Goal: Task Accomplishment & Management: Use online tool/utility

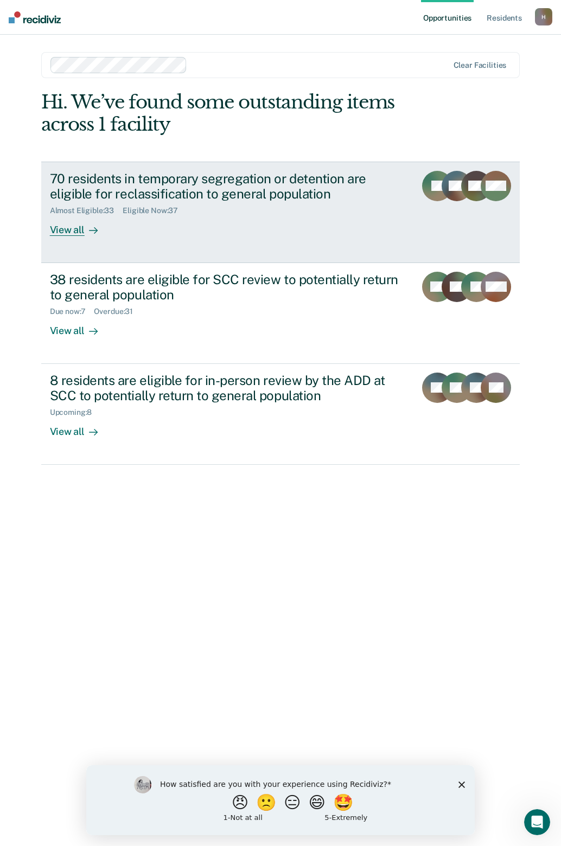
click at [72, 229] on div "View all" at bounding box center [80, 225] width 61 height 21
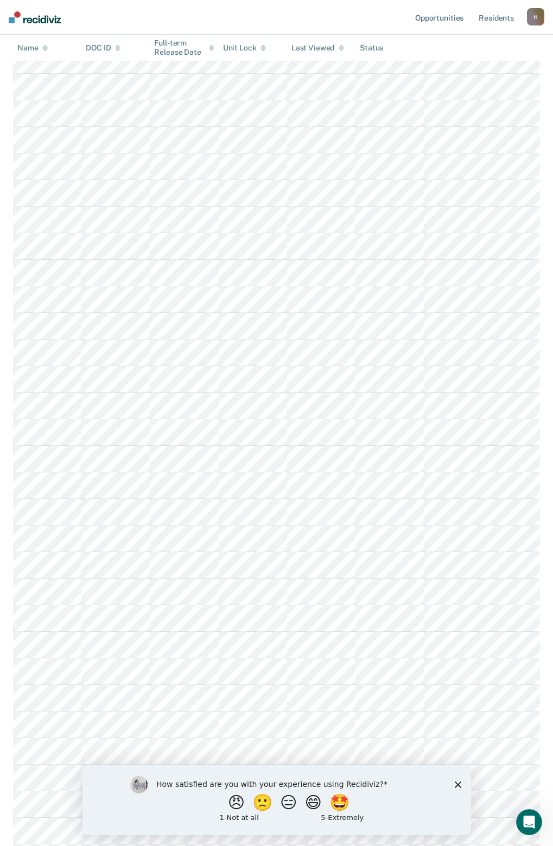
scroll to position [217, 0]
drag, startPoint x: 228, startPoint y: 810, endPoint x: 234, endPoint y: 806, distance: 6.6
click at [229, 810] on button "😠" at bounding box center [236, 802] width 25 height 22
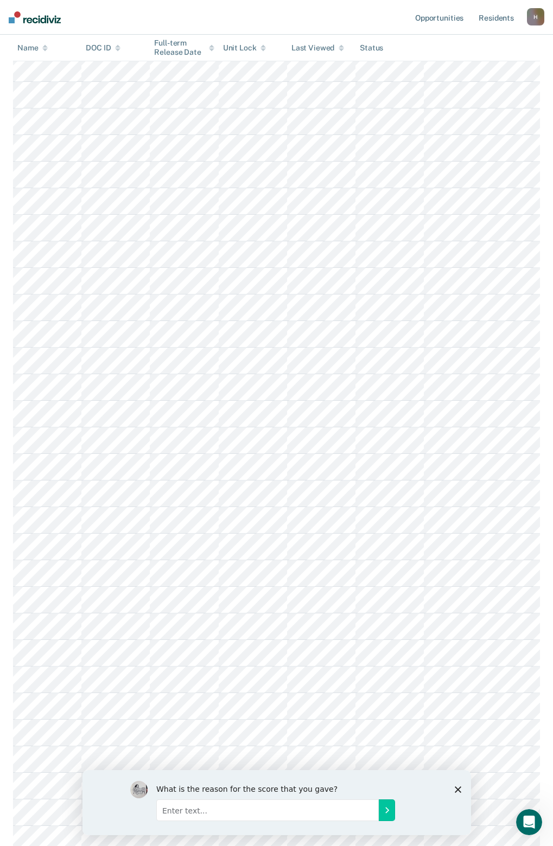
click at [300, 812] on input "Enter text..." at bounding box center [267, 810] width 222 height 22
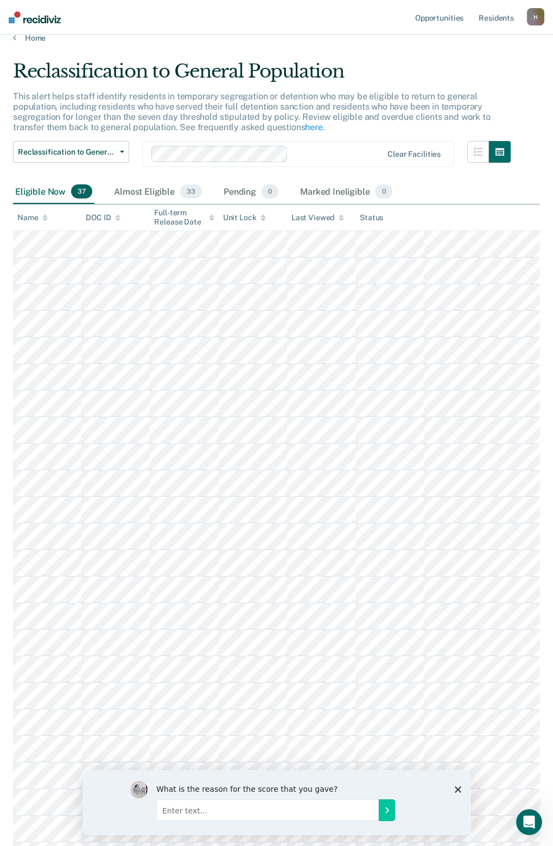
scroll to position [0, 0]
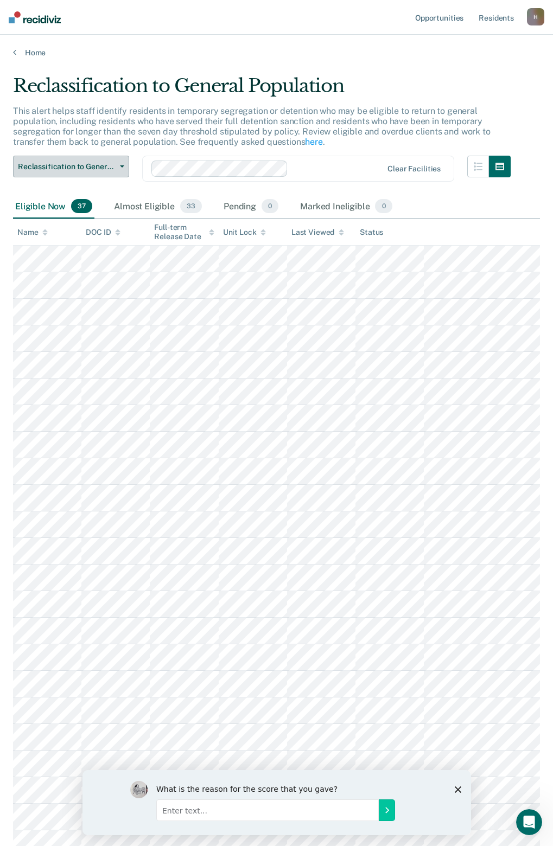
click at [121, 167] on icon "button" at bounding box center [122, 166] width 4 height 2
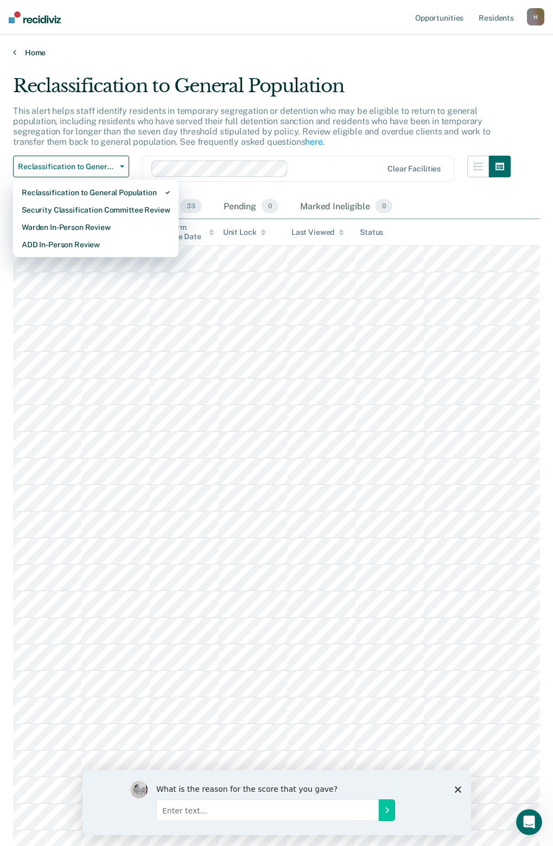
click at [359, 49] on link "Home" at bounding box center [276, 53] width 527 height 10
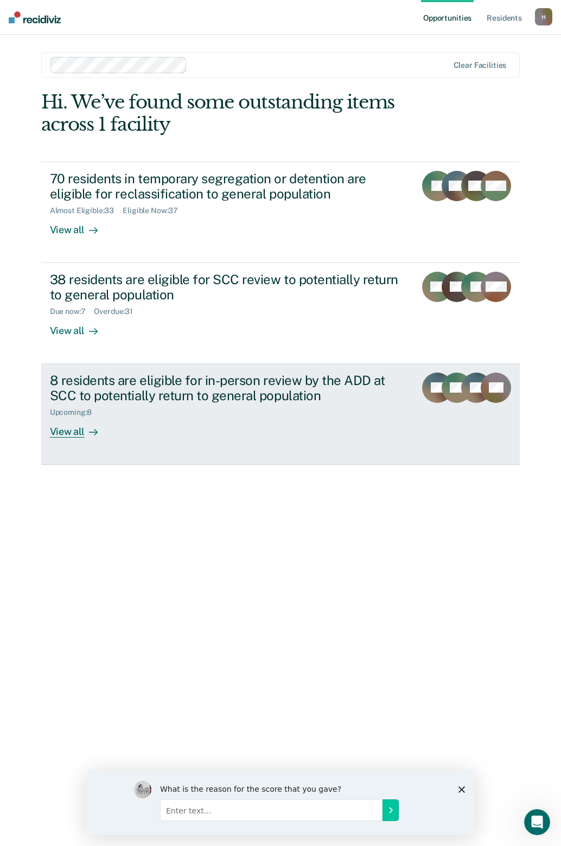
click at [73, 436] on div "View all" at bounding box center [80, 427] width 61 height 21
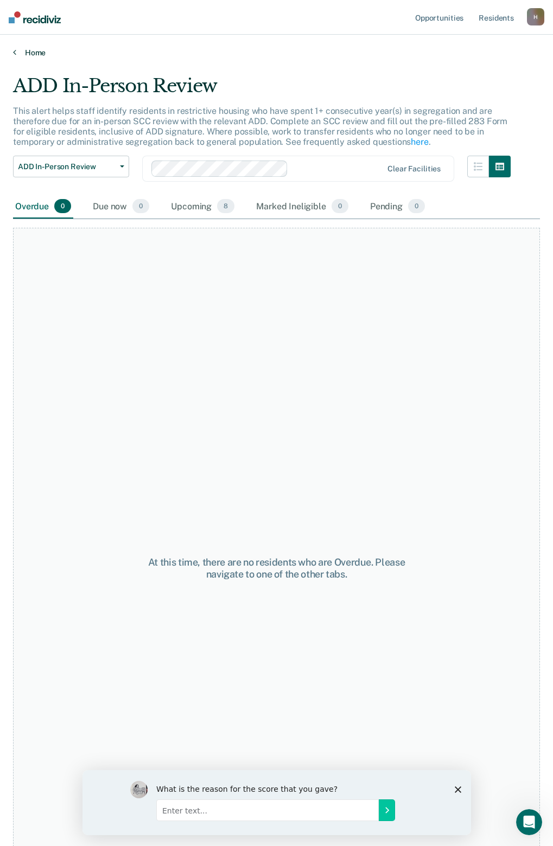
click at [35, 50] on link "Home" at bounding box center [276, 53] width 527 height 10
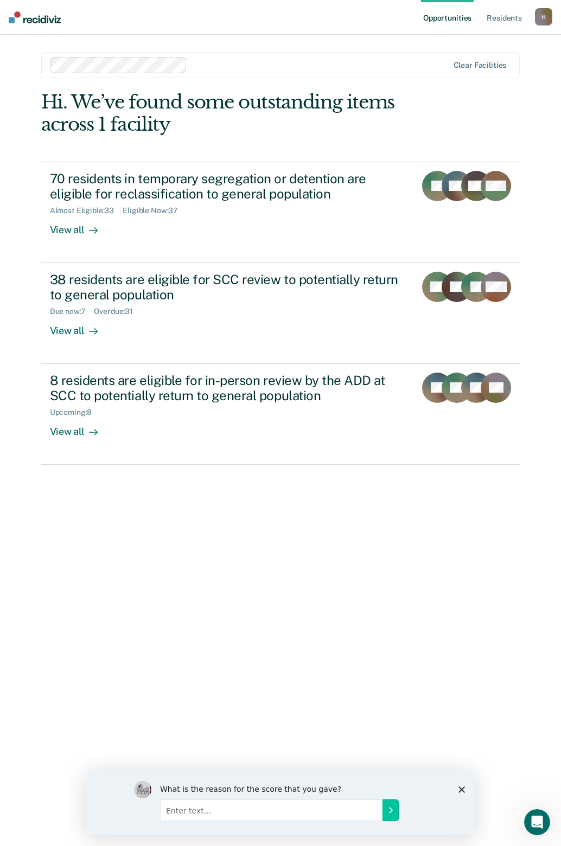
click at [244, 812] on input "Enter text..." at bounding box center [271, 810] width 222 height 22
type input "purpose unclear"
click at [392, 812] on icon "Submit your response" at bounding box center [390, 810] width 9 height 9
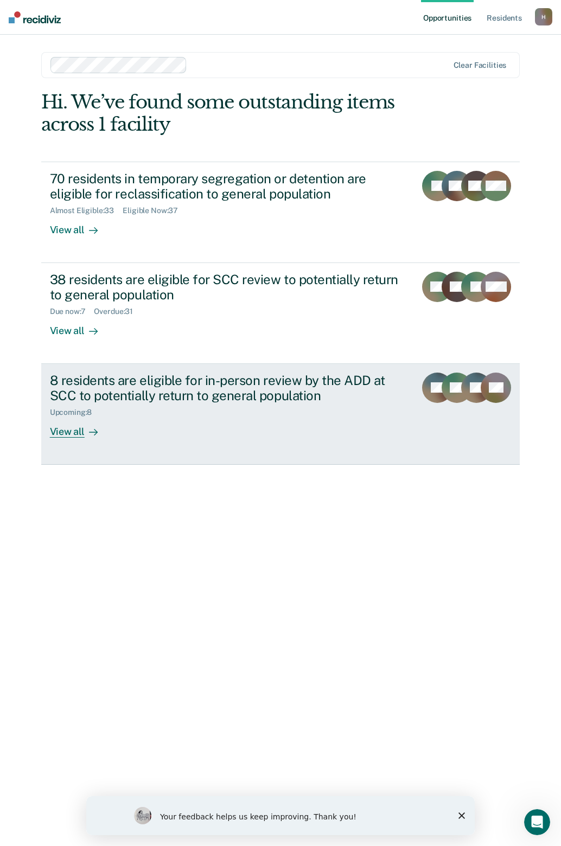
click at [65, 436] on div "View all" at bounding box center [80, 427] width 61 height 21
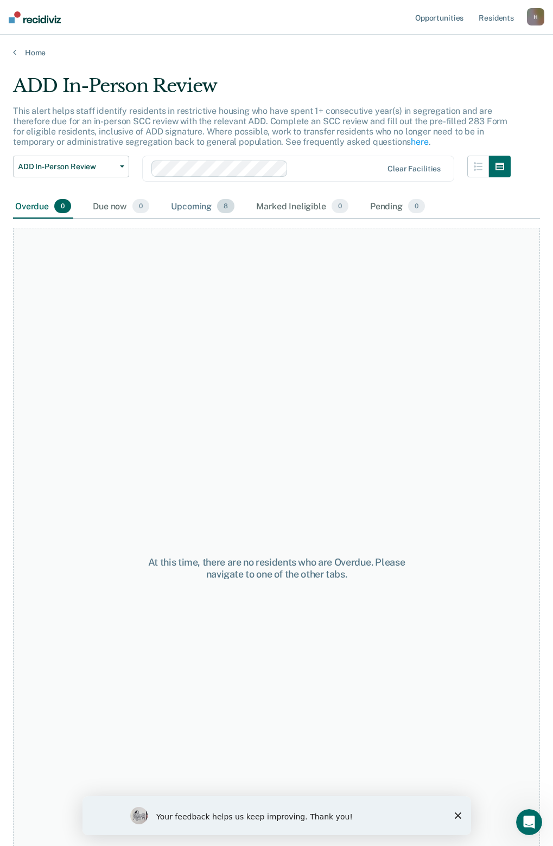
click at [197, 210] on div "Upcoming 8" at bounding box center [203, 207] width 68 height 24
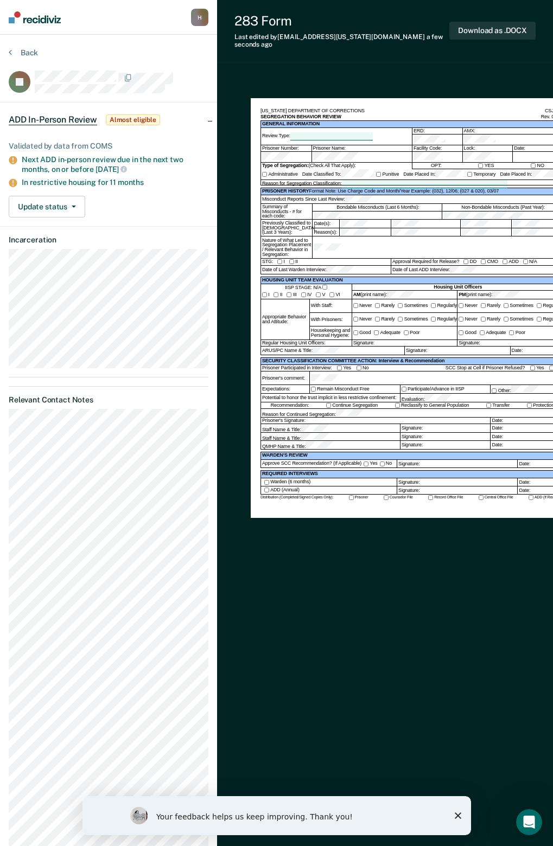
click at [459, 813] on icon "Close survey" at bounding box center [457, 816] width 7 height 7
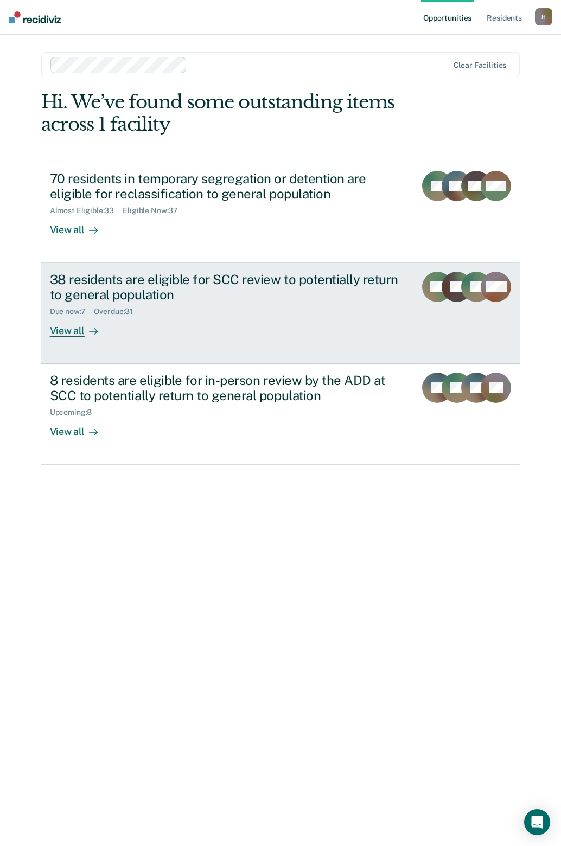
click at [79, 330] on div "View all" at bounding box center [80, 326] width 61 height 21
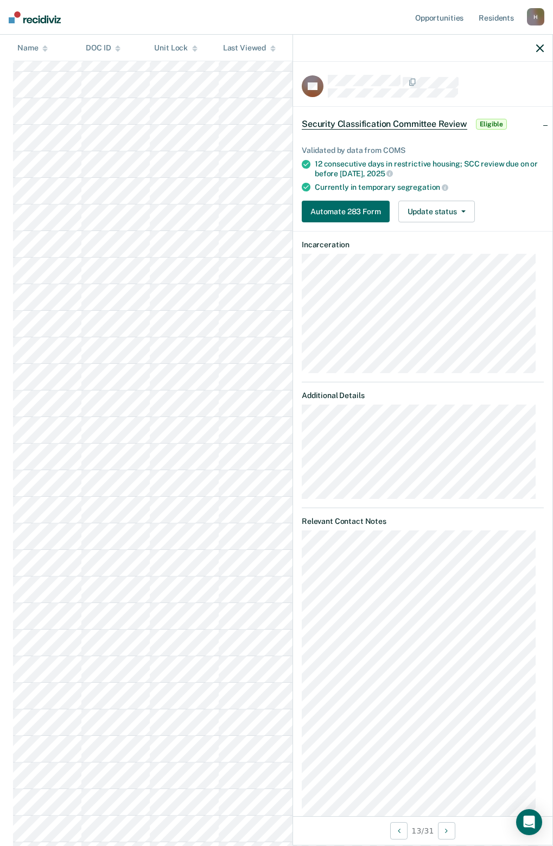
scroll to position [193, 0]
click at [463, 215] on button "Update status" at bounding box center [436, 212] width 76 height 22
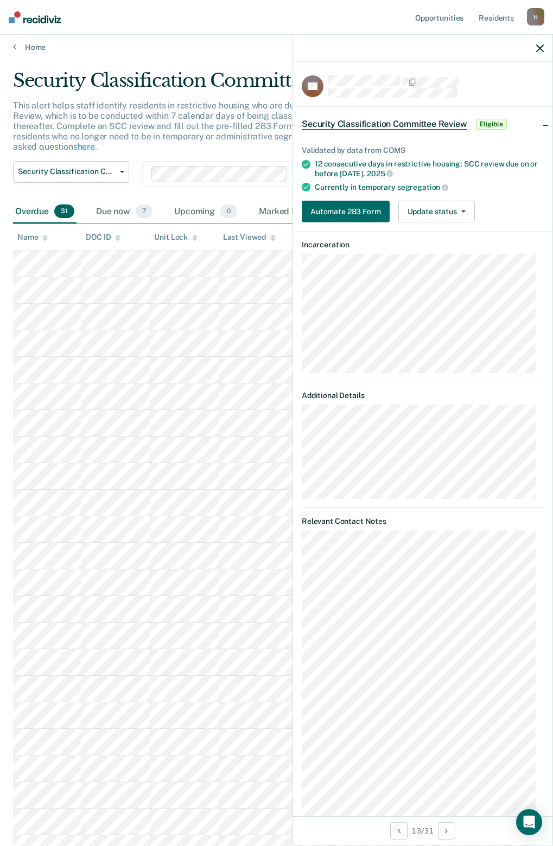
scroll to position [0, 0]
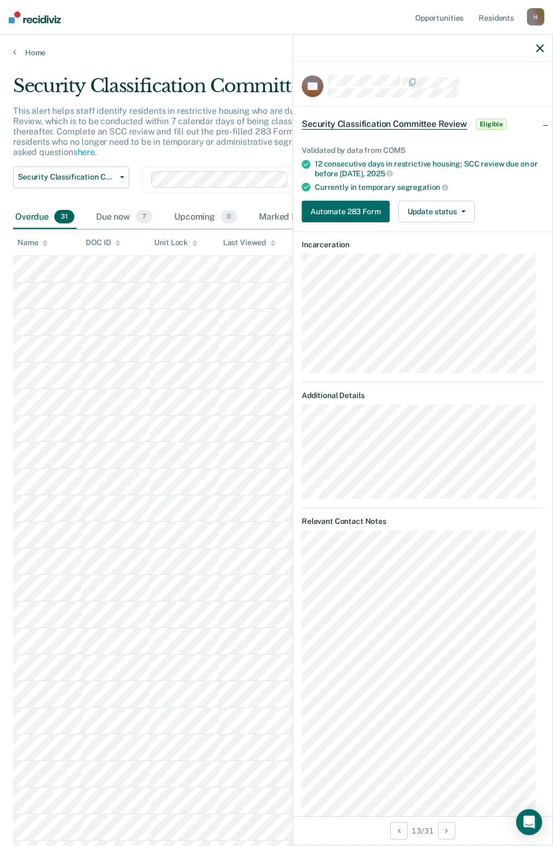
click at [536, 47] on icon "button" at bounding box center [540, 48] width 8 height 8
click at [538, 44] on button "button" at bounding box center [540, 47] width 8 height 9
click at [443, 829] on button "Next Opportunity" at bounding box center [443, 830] width 17 height 17
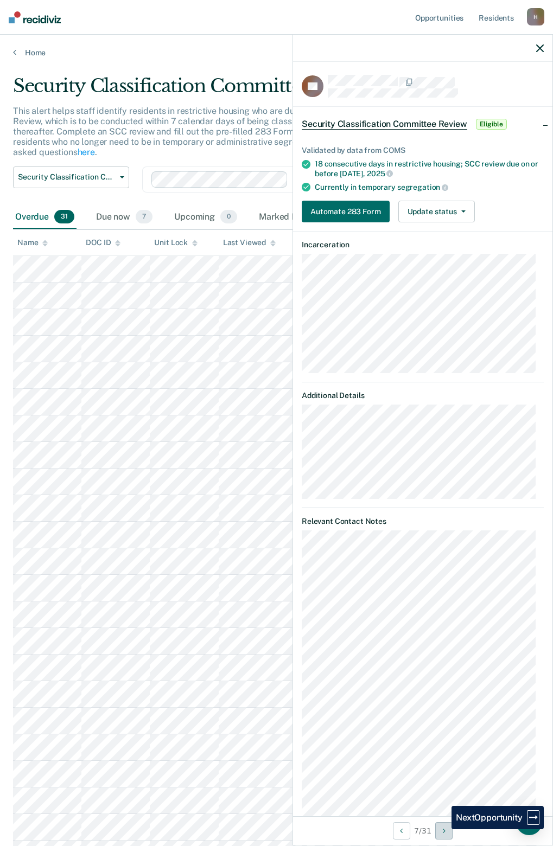
click at [443, 829] on button "Next Opportunity" at bounding box center [443, 830] width 17 height 17
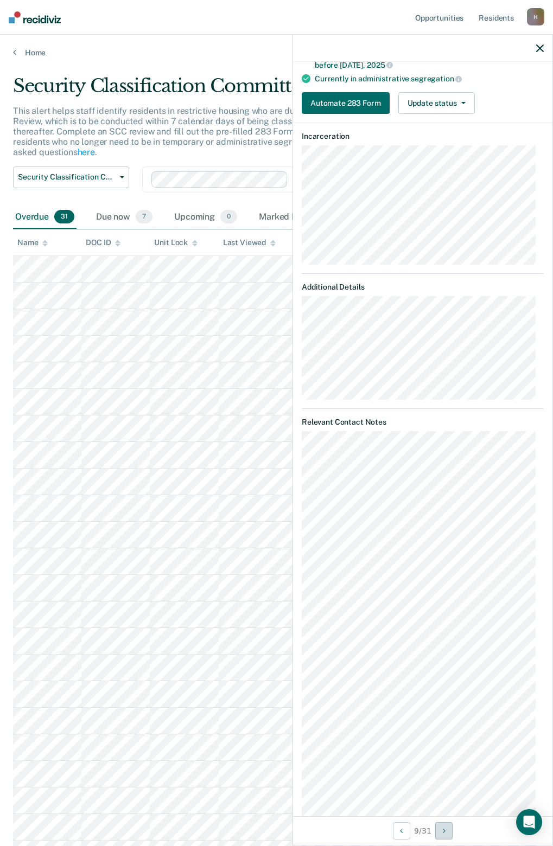
scroll to position [163, 0]
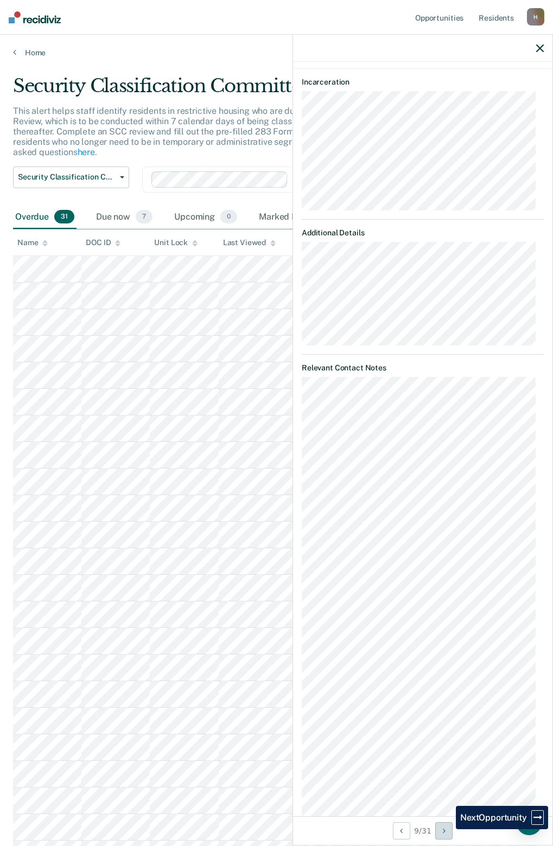
click at [448, 829] on button "Next Opportunity" at bounding box center [443, 830] width 17 height 17
click at [448, 829] on icon "Next Opportunity" at bounding box center [446, 831] width 3 height 8
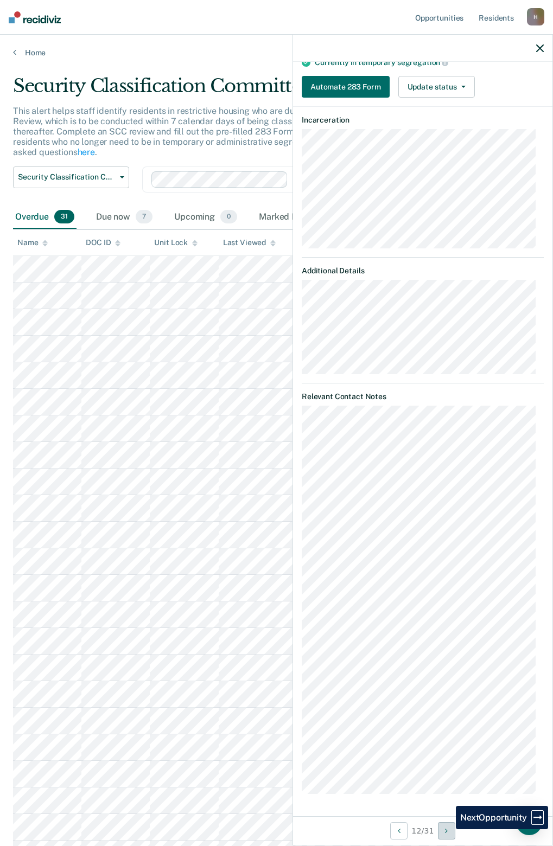
scroll to position [123, 0]
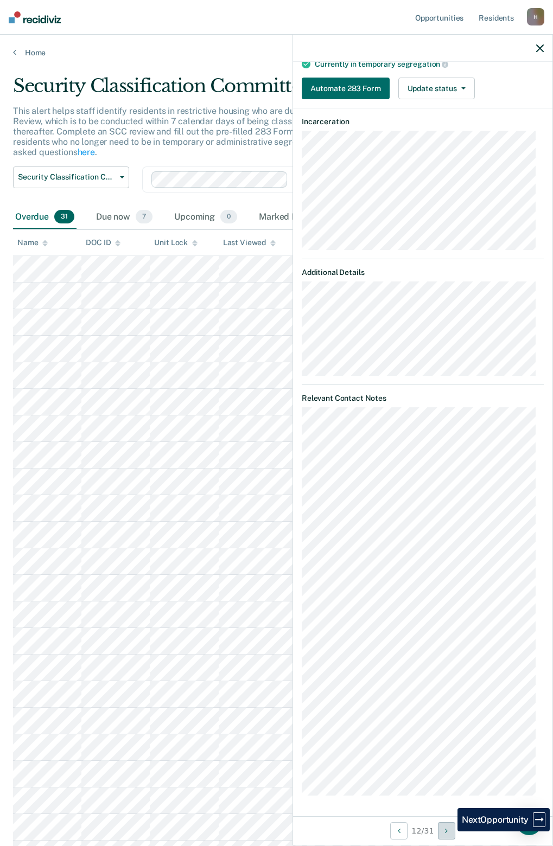
click at [449, 832] on button "Next Opportunity" at bounding box center [446, 830] width 17 height 17
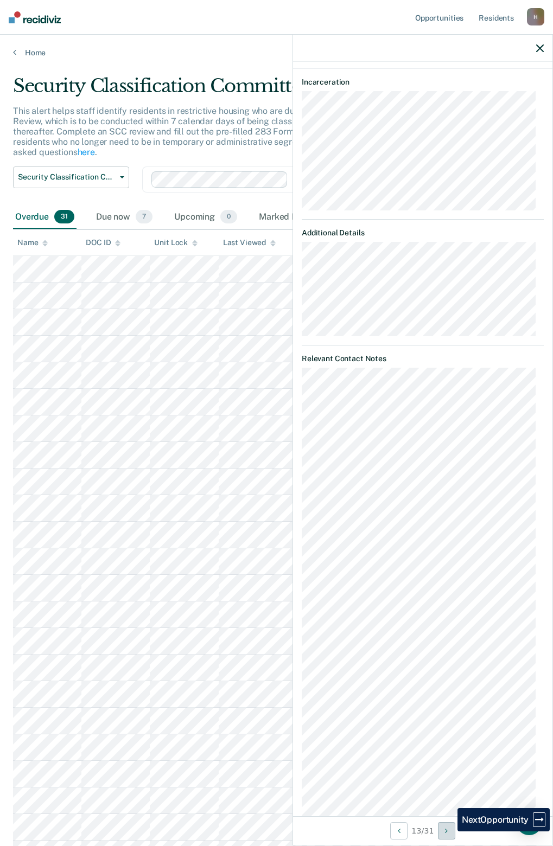
click at [449, 832] on button "Next Opportunity" at bounding box center [446, 830] width 17 height 17
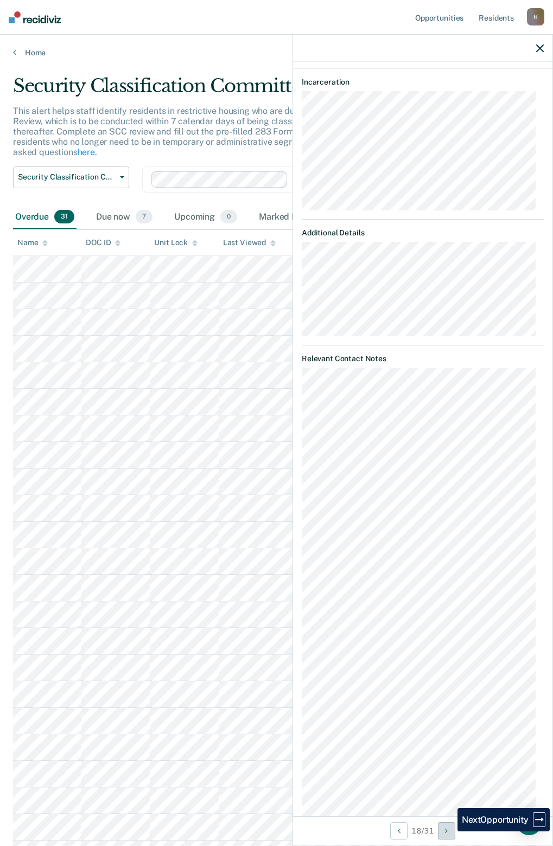
click at [449, 832] on button "Next Opportunity" at bounding box center [446, 830] width 17 height 17
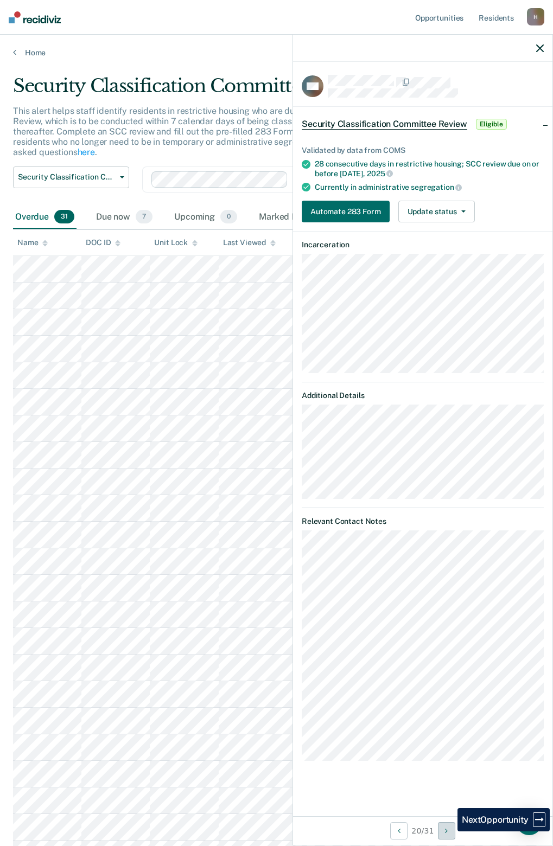
click at [449, 832] on button "Next Opportunity" at bounding box center [446, 830] width 17 height 17
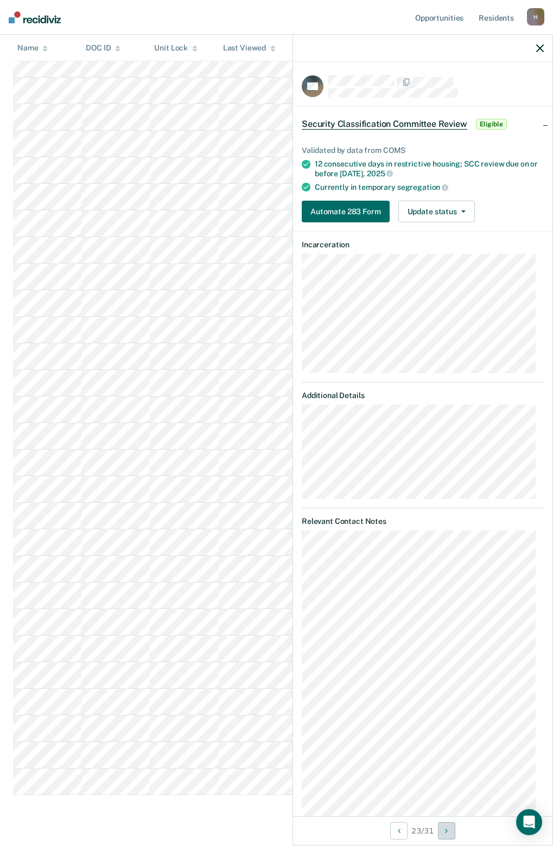
scroll to position [302, 0]
click at [443, 830] on button "Next Opportunity" at bounding box center [446, 830] width 17 height 17
click at [443, 829] on button "Next Opportunity" at bounding box center [446, 830] width 17 height 17
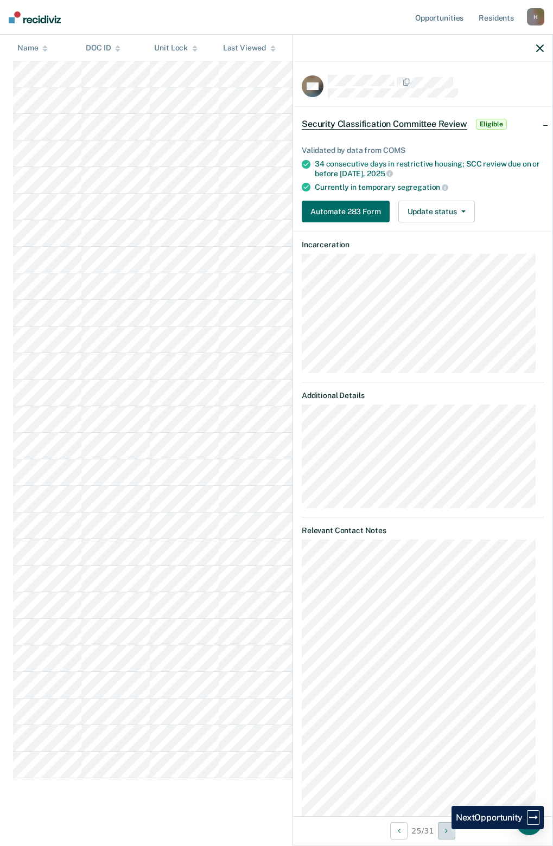
click at [443, 829] on button "Next Opportunity" at bounding box center [446, 830] width 17 height 17
